Goal: Navigation & Orientation: Find specific page/section

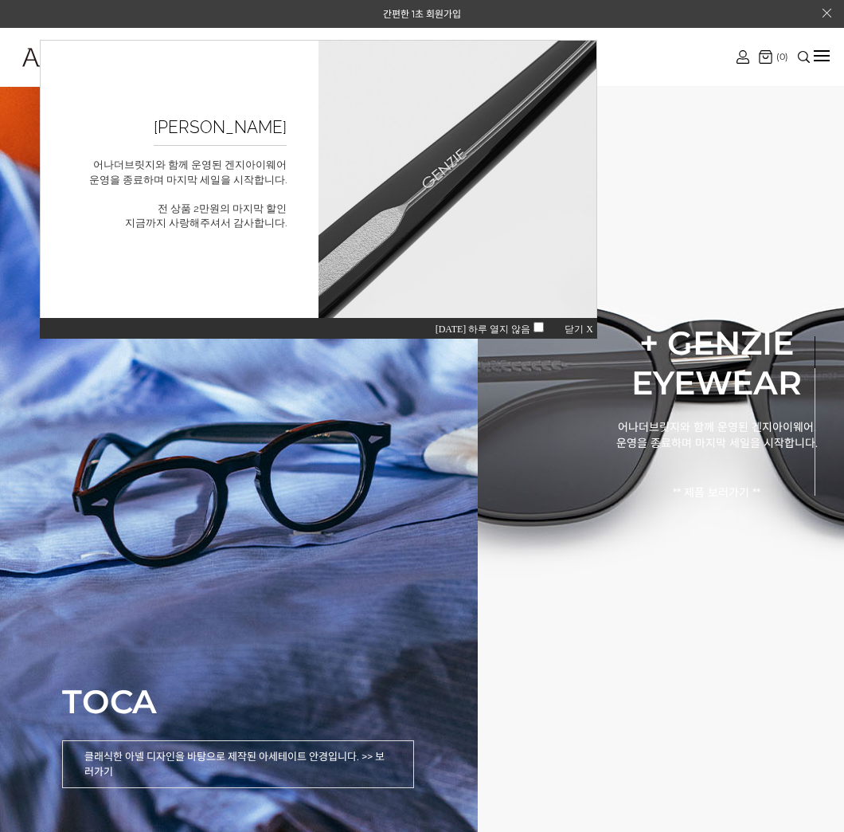
click at [576, 329] on span "닫기 X" at bounding box center [579, 328] width 29 height 11
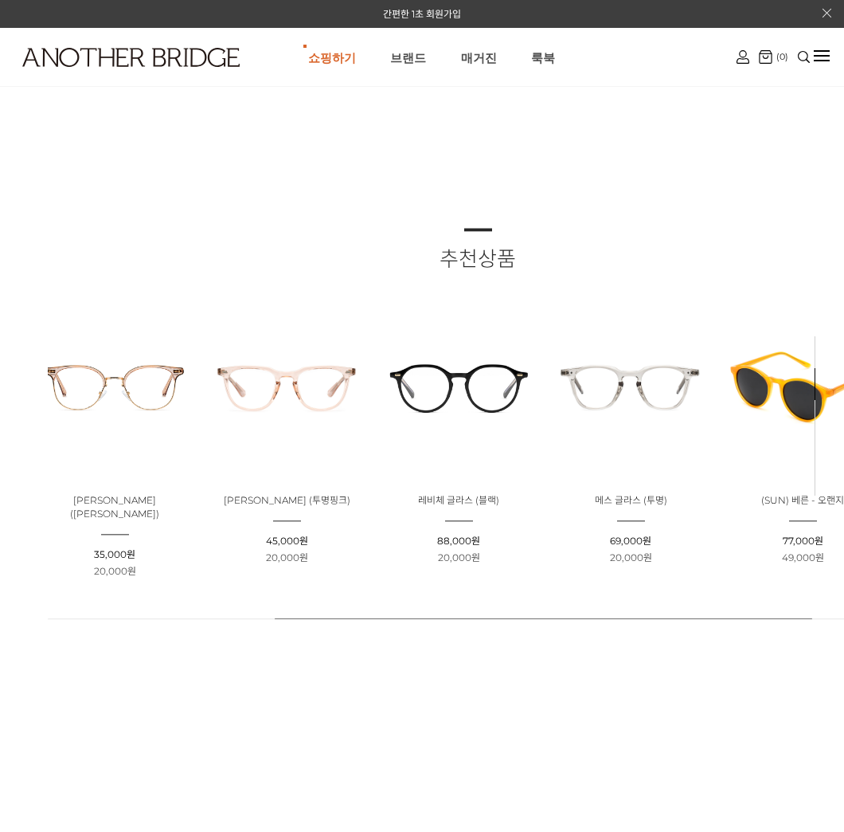
click at [88, 548] on ul "판매가 : 35,000원 할인판매가 : 20,000원" at bounding box center [114, 563] width 161 height 31
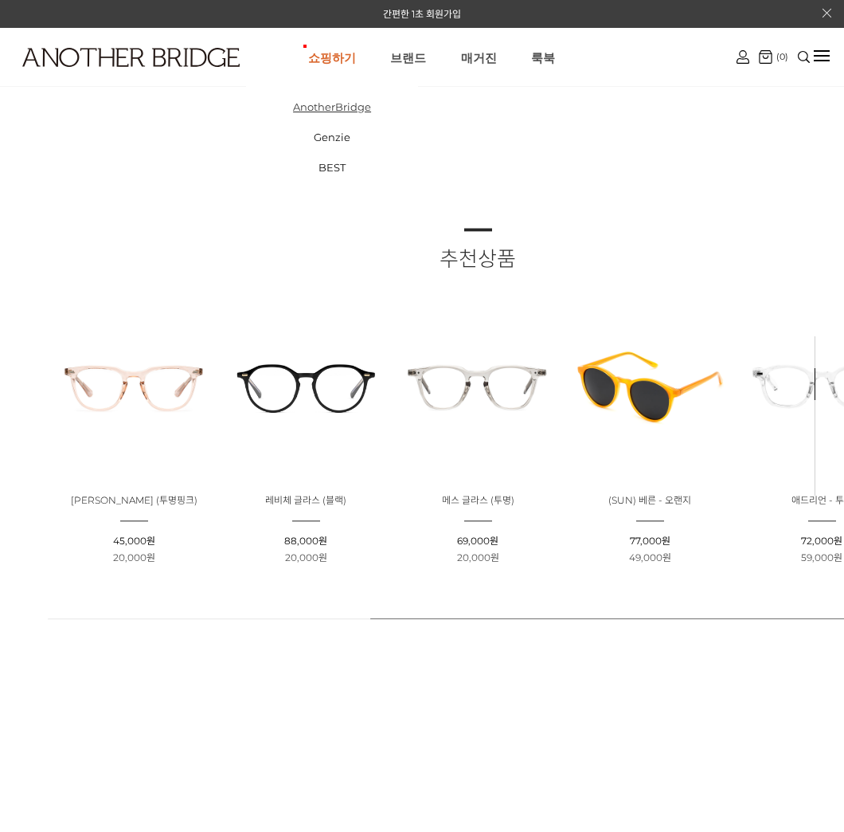
click at [334, 107] on link "AnotherBridge" at bounding box center [332, 107] width 172 height 30
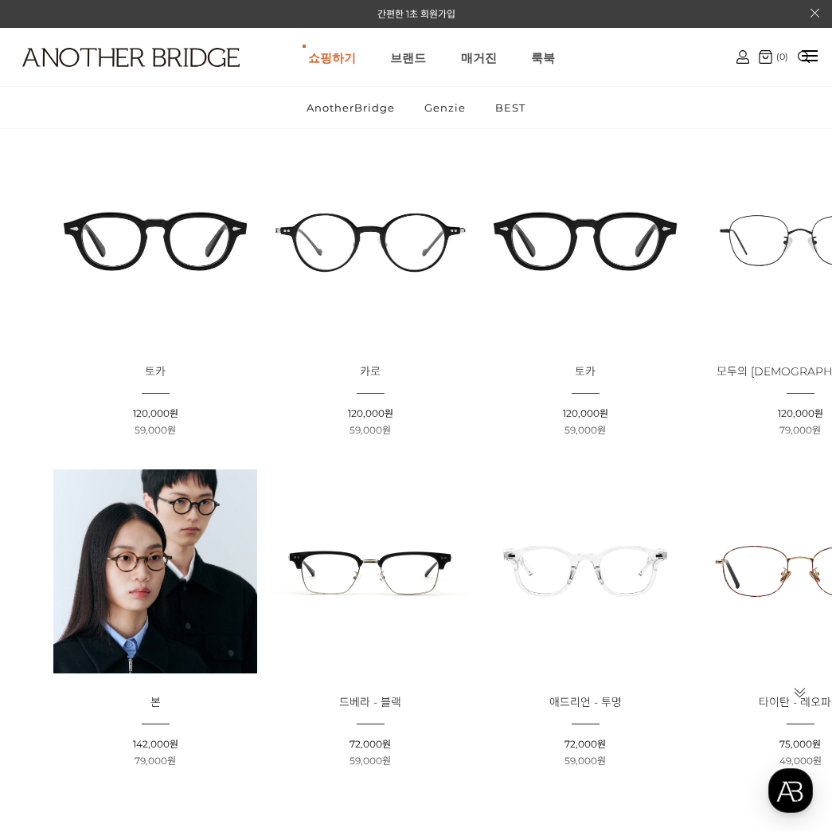
scroll to position [186, 0]
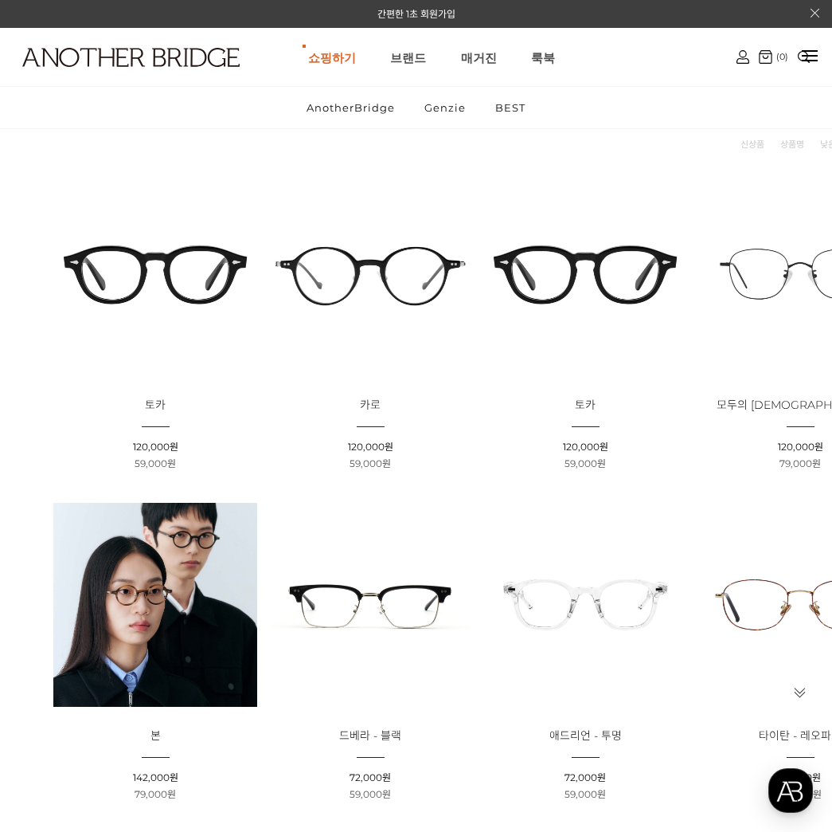
click at [166, 245] on img at bounding box center [155, 274] width 204 height 204
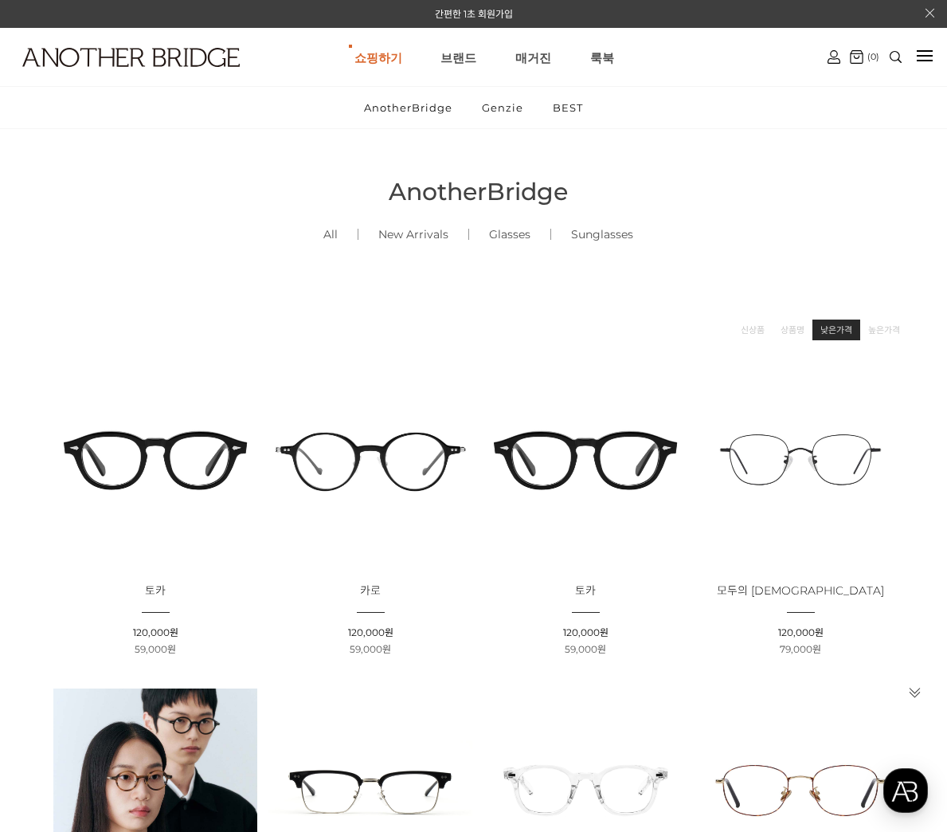
click at [832, 323] on link "낮은가격" at bounding box center [837, 330] width 32 height 16
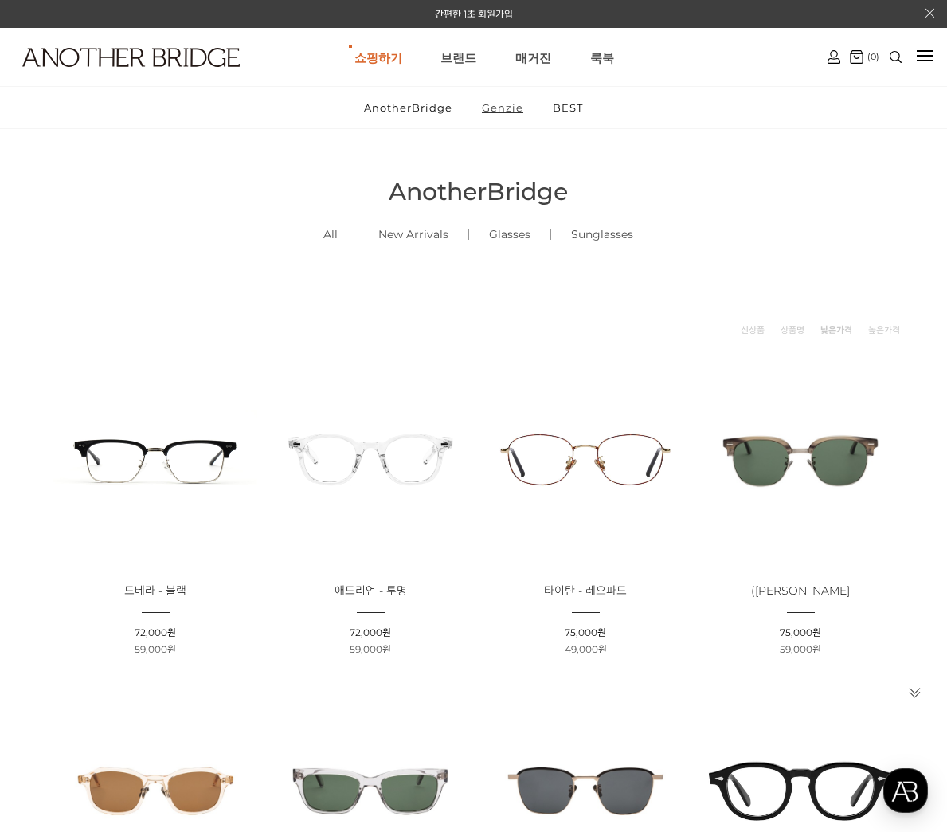
click at [512, 110] on link "Genzie" at bounding box center [502, 107] width 69 height 41
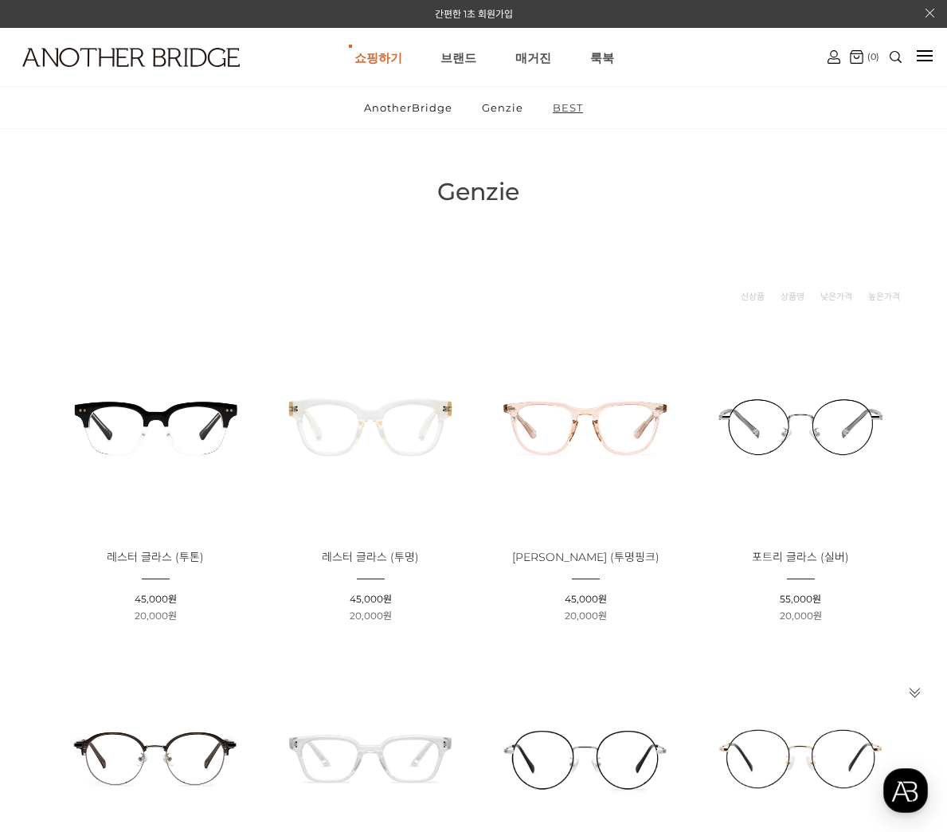
click at [559, 104] on link "BEST" at bounding box center [567, 107] width 57 height 41
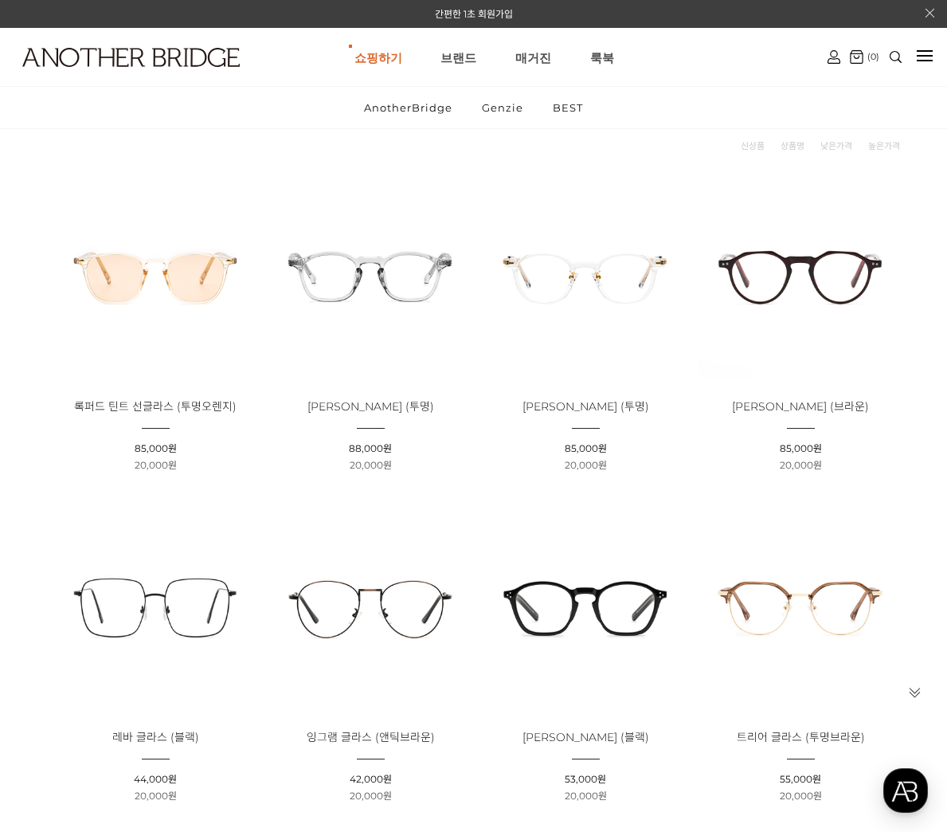
scroll to position [186, 0]
